Goal: Check status: Check status

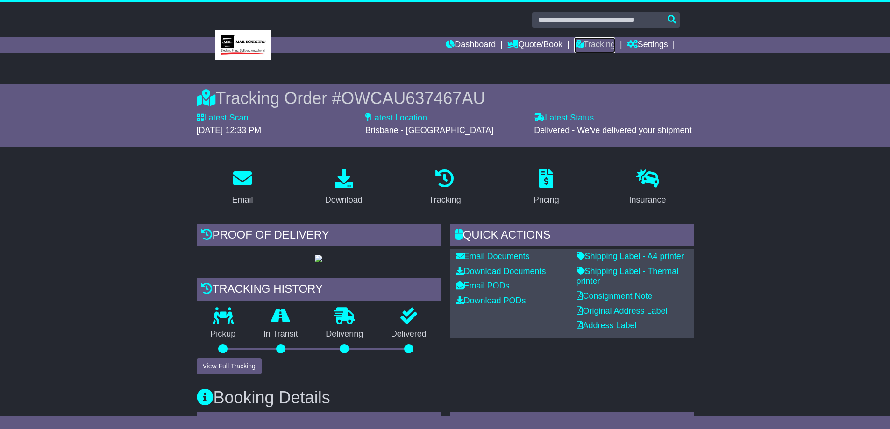
click at [588, 43] on link "Tracking" at bounding box center [594, 45] width 41 height 16
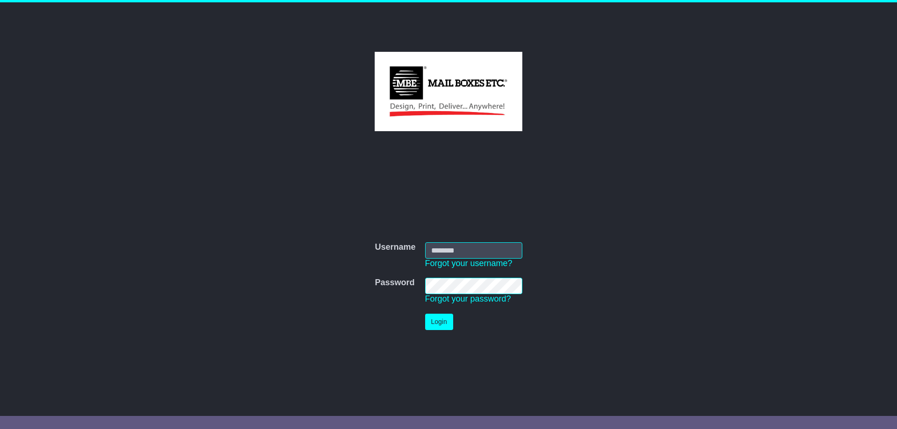
type input "**********"
click at [433, 318] on button "Login" at bounding box center [439, 322] width 28 height 16
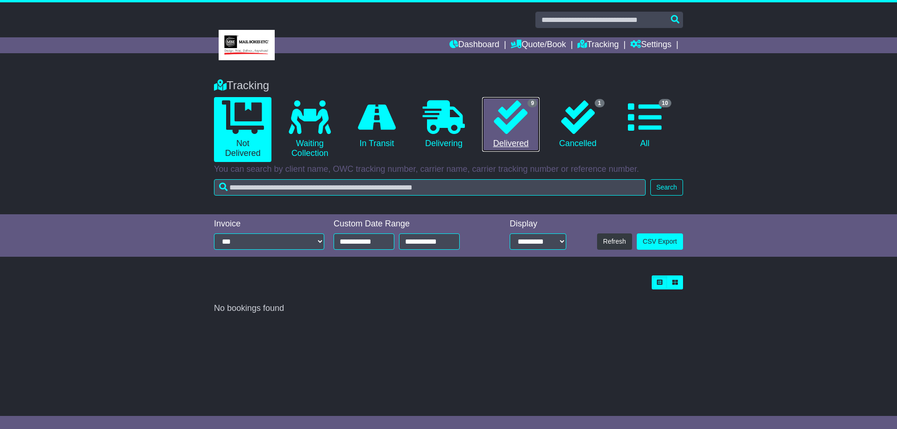
click at [521, 128] on icon at bounding box center [511, 117] width 34 height 34
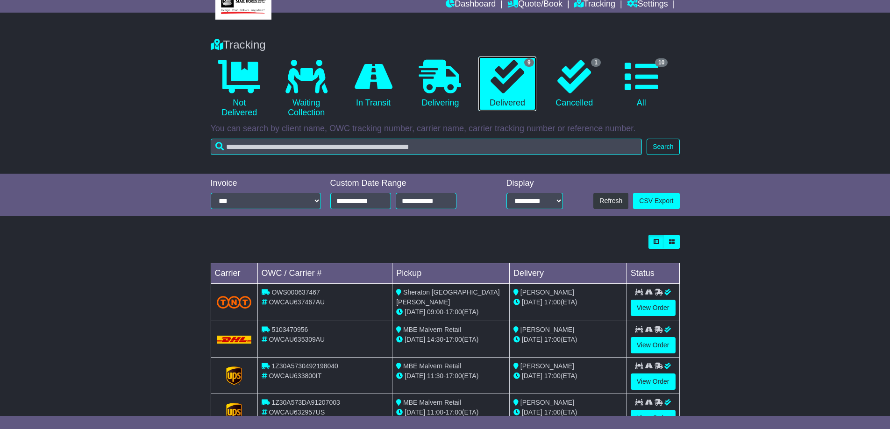
scroll to position [93, 0]
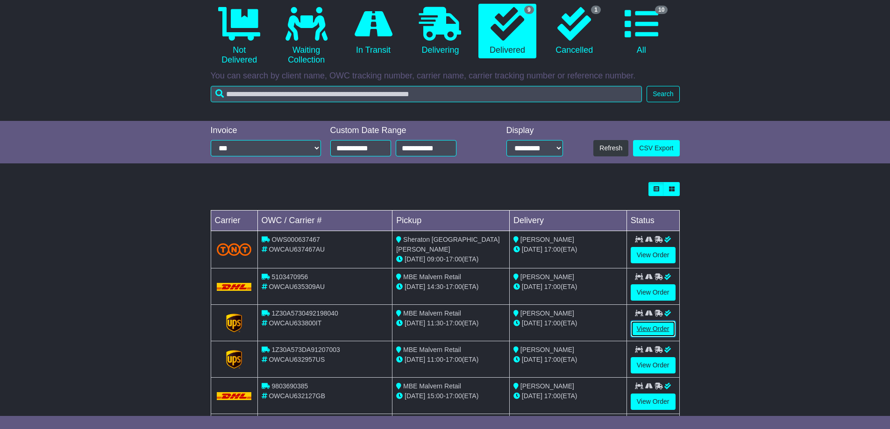
click at [651, 325] on link "View Order" at bounding box center [653, 329] width 45 height 16
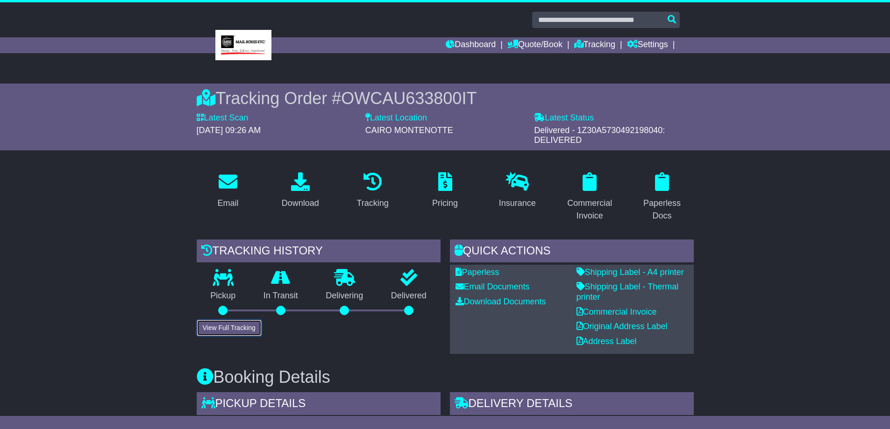
click at [239, 329] on button "View Full Tracking" at bounding box center [229, 328] width 65 height 16
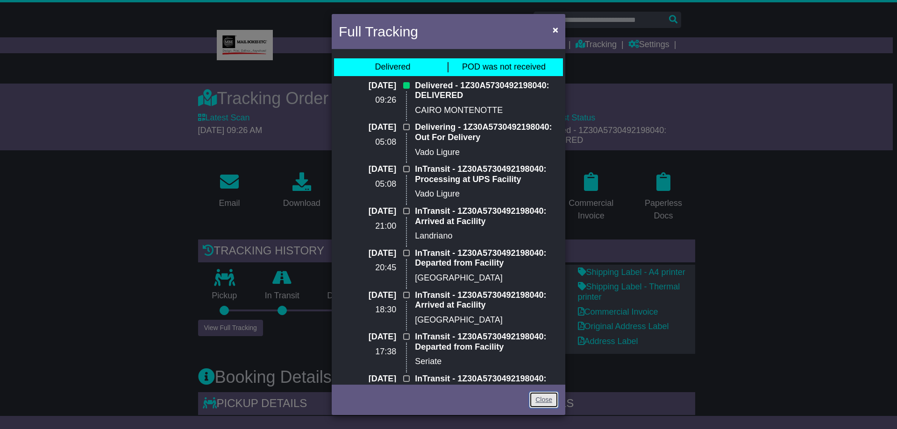
click at [547, 400] on link "Close" at bounding box center [543, 400] width 29 height 16
